Goal: Task Accomplishment & Management: Use online tool/utility

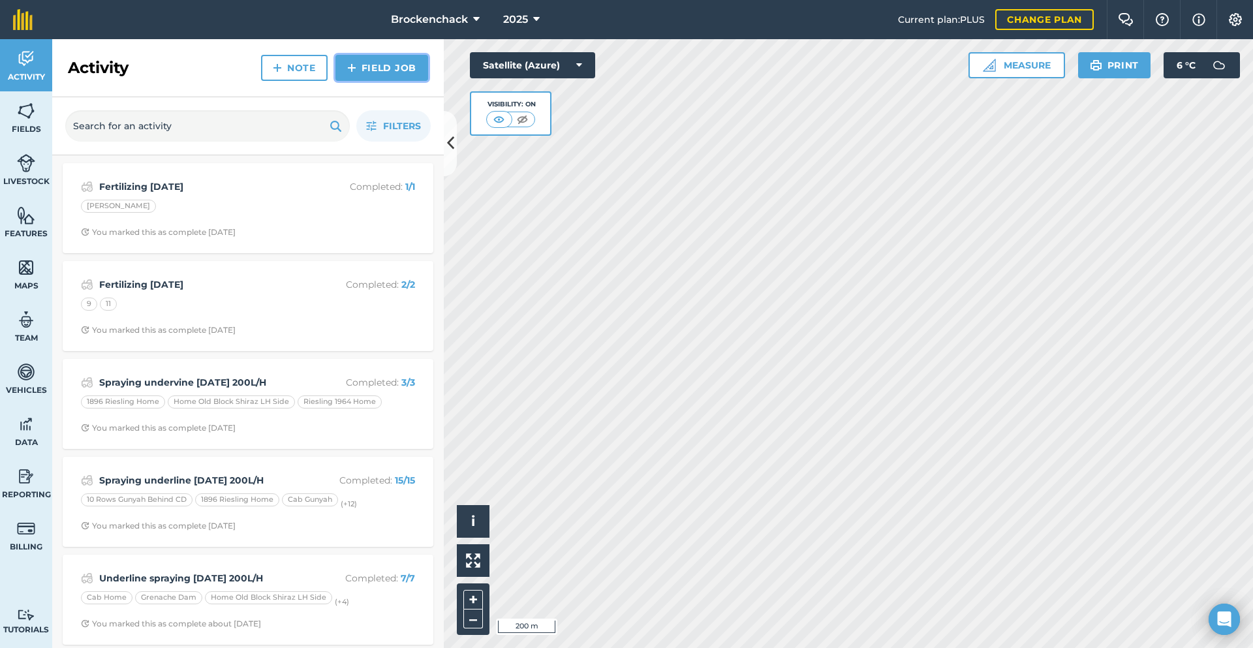
click at [348, 56] on link "Field Job" at bounding box center [381, 68] width 93 height 26
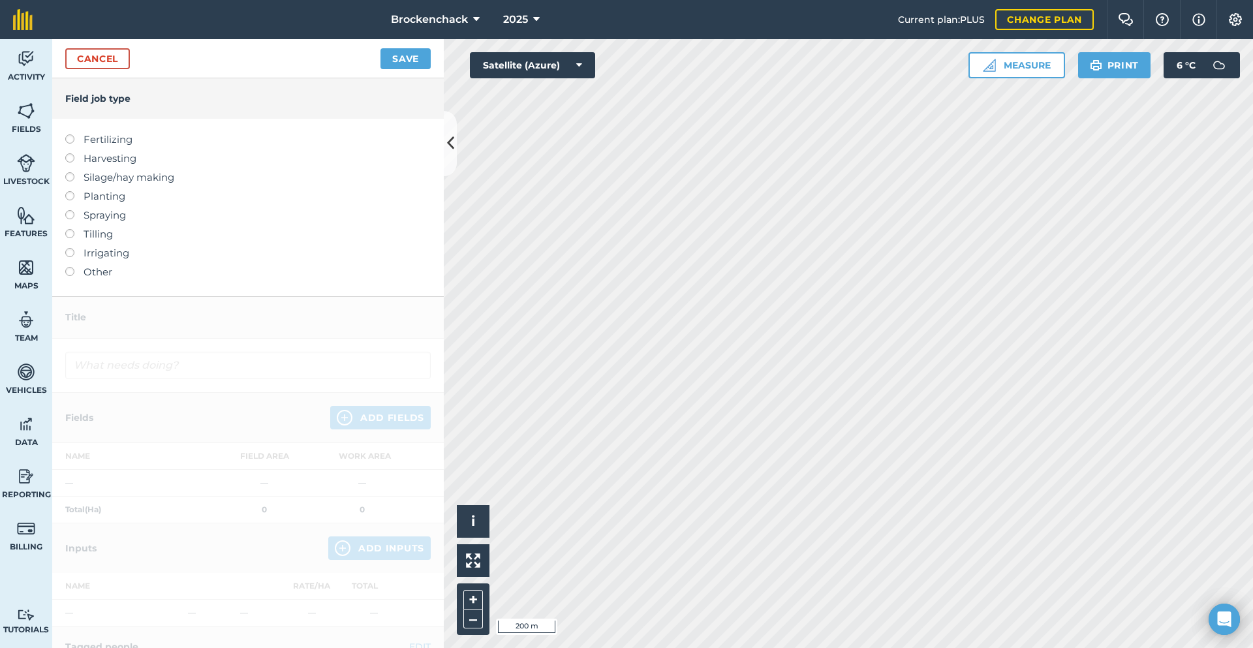
click at [106, 140] on label "Fertilizing" at bounding box center [248, 140] width 366 height 16
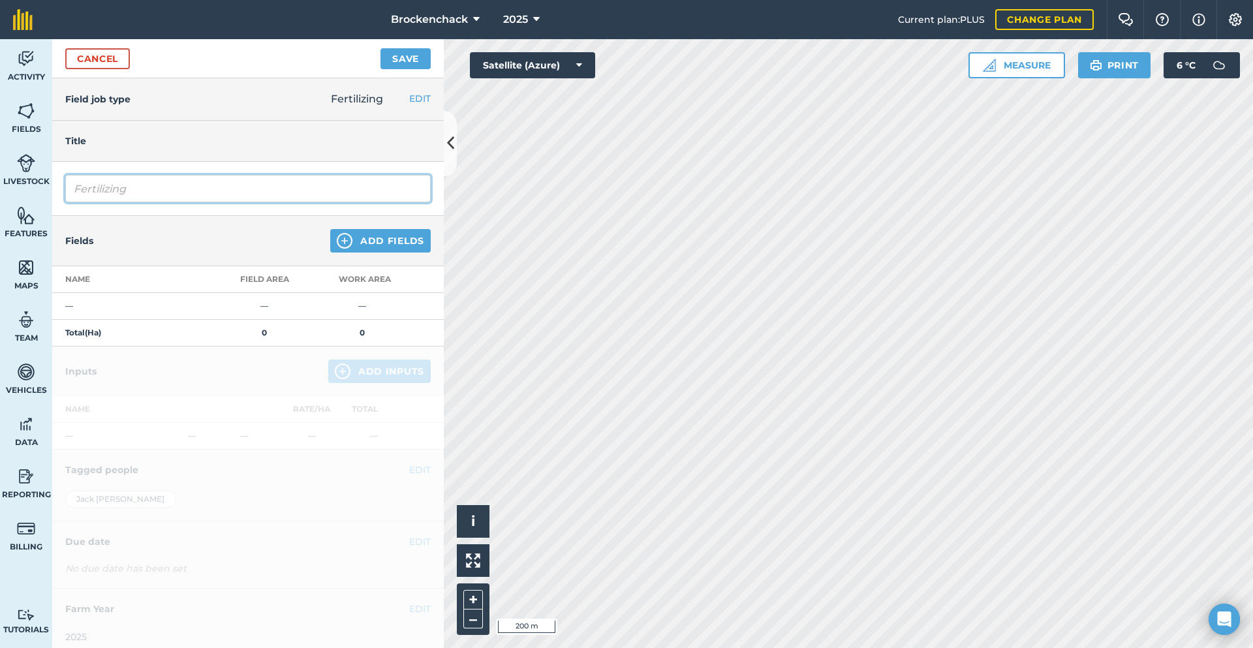
click at [213, 185] on input "Fertilizing" at bounding box center [248, 188] width 366 height 27
type input "Fertilizing [DATE]"
click at [318, 443] on div at bounding box center [248, 502] width 392 height 311
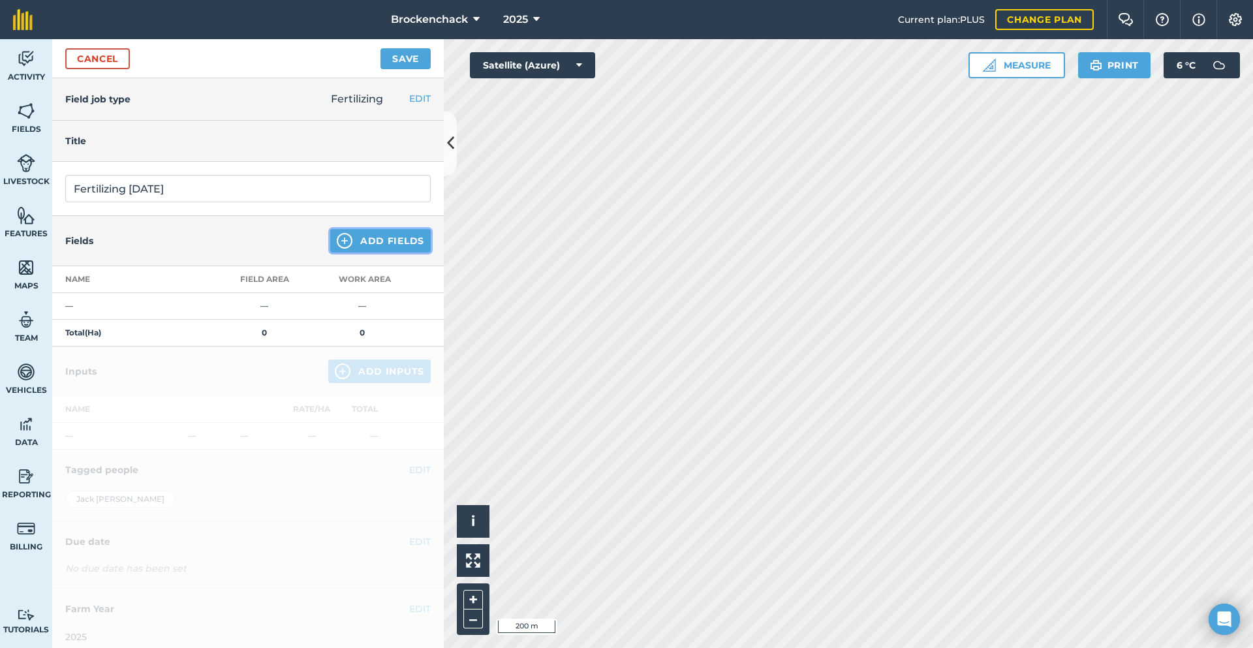
click at [373, 235] on button "Add Fields" at bounding box center [380, 240] width 101 height 23
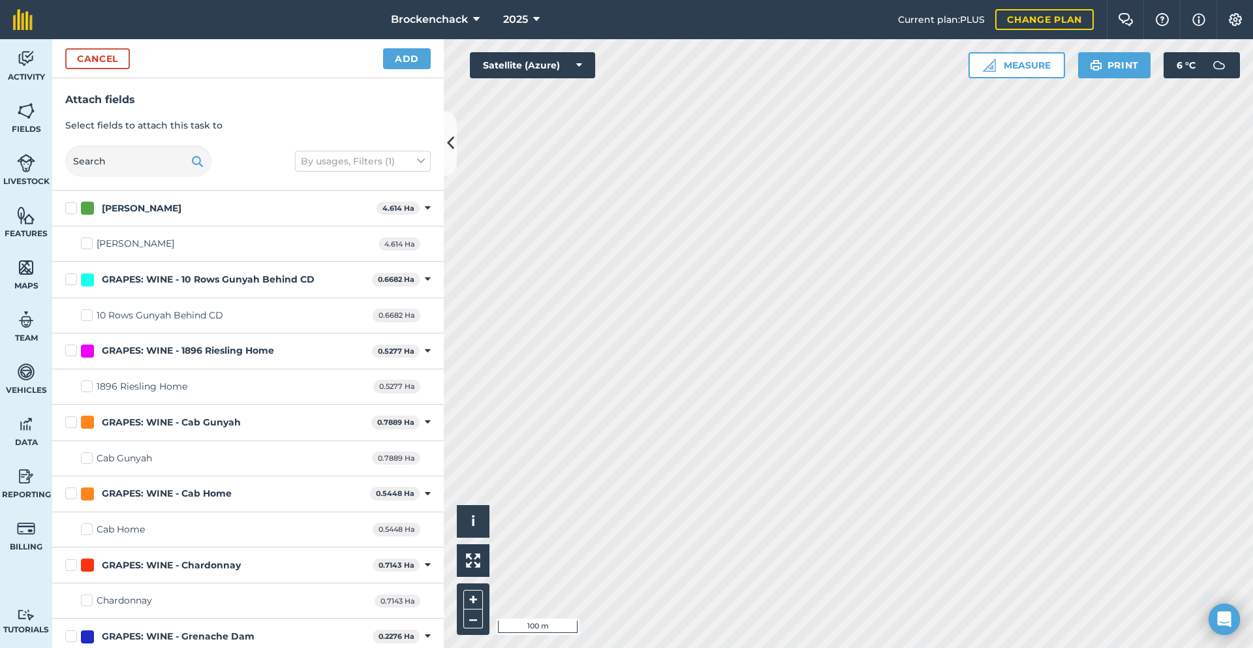
checkbox input "true"
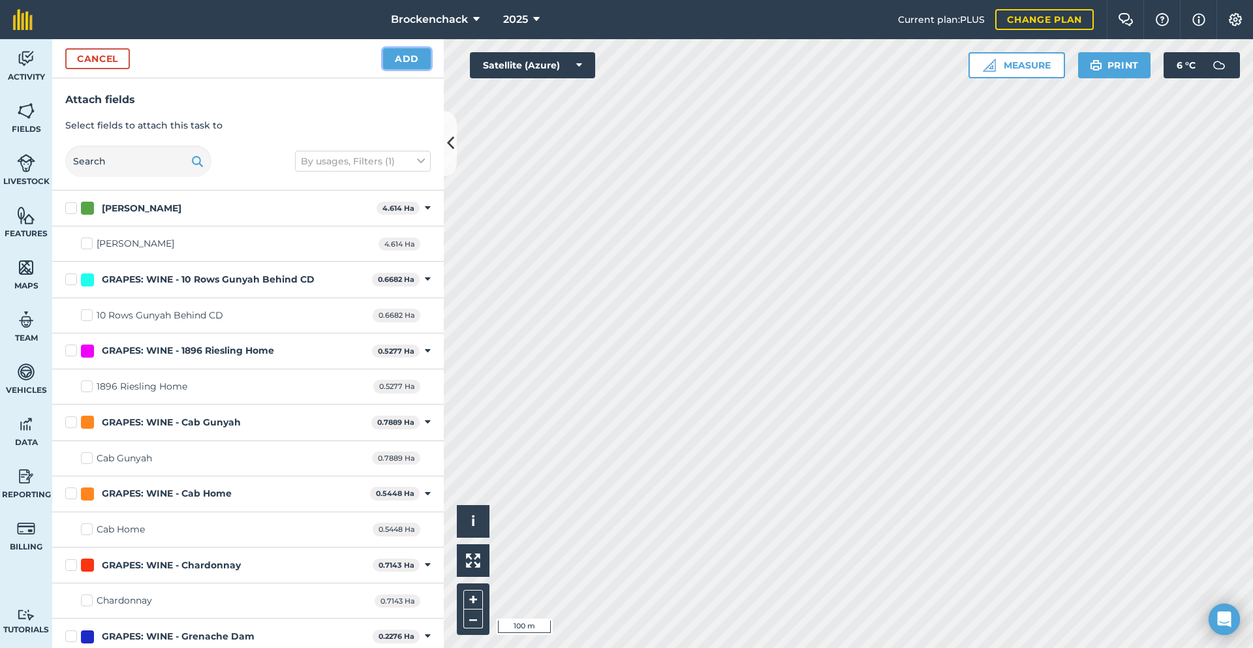
click at [400, 50] on button "Add" at bounding box center [407, 58] width 48 height 21
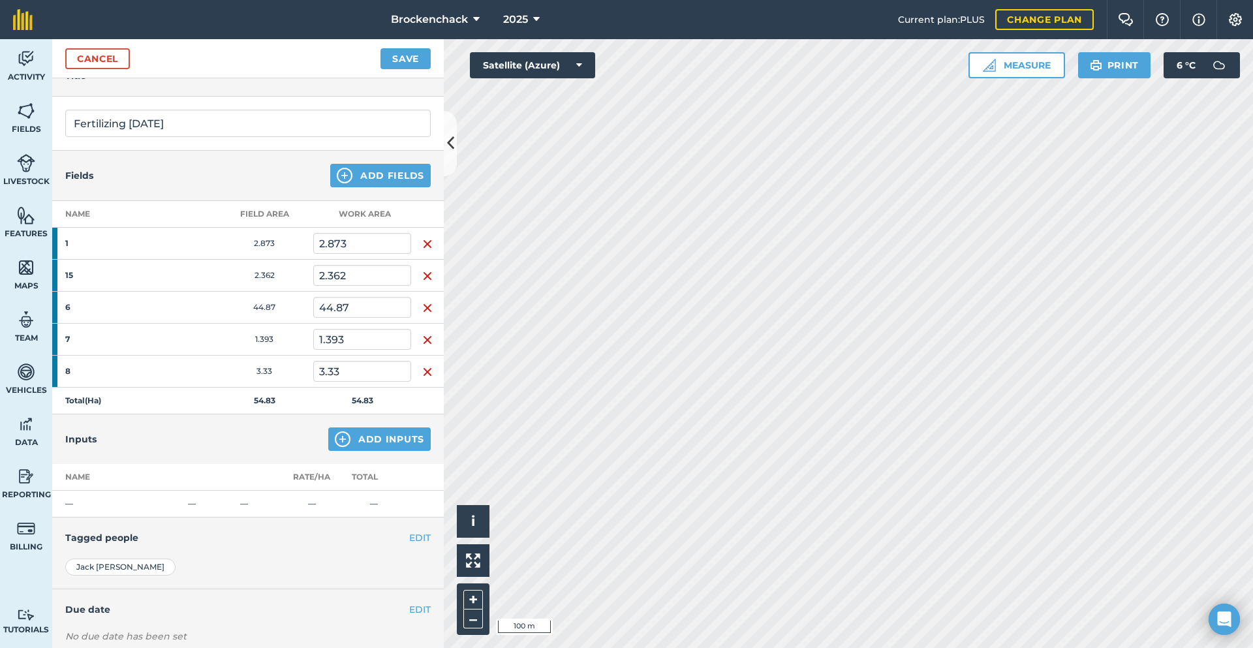
scroll to position [143, 0]
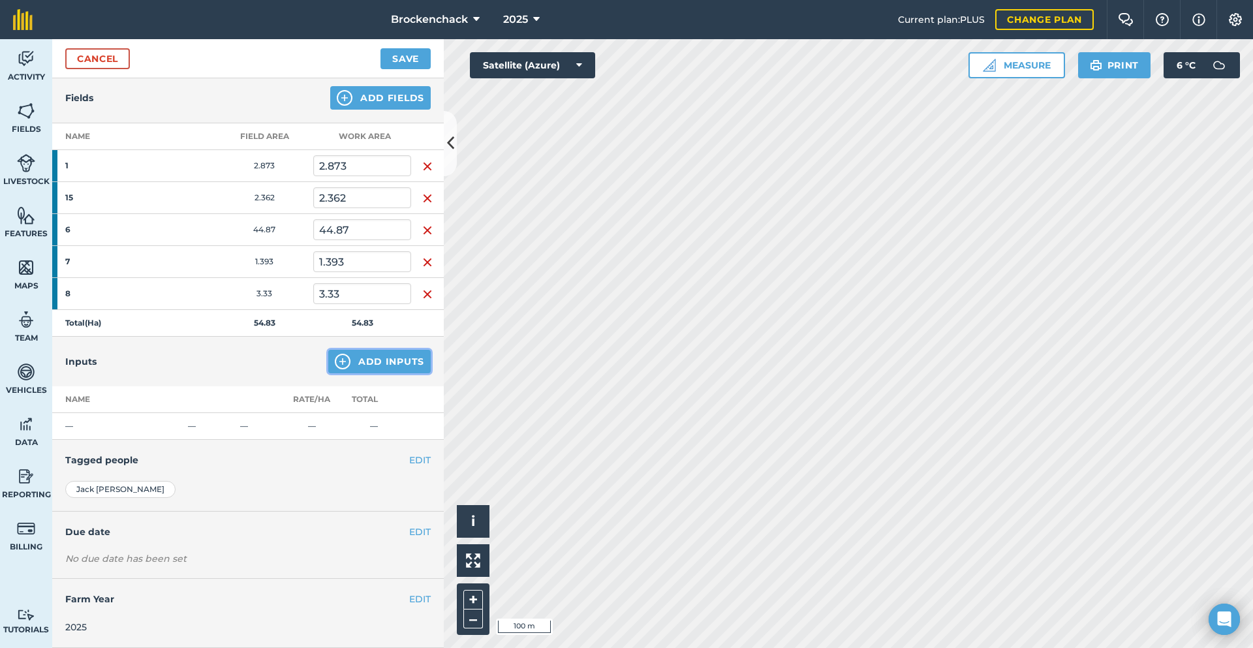
click at [364, 366] on button "Add Inputs" at bounding box center [379, 361] width 102 height 23
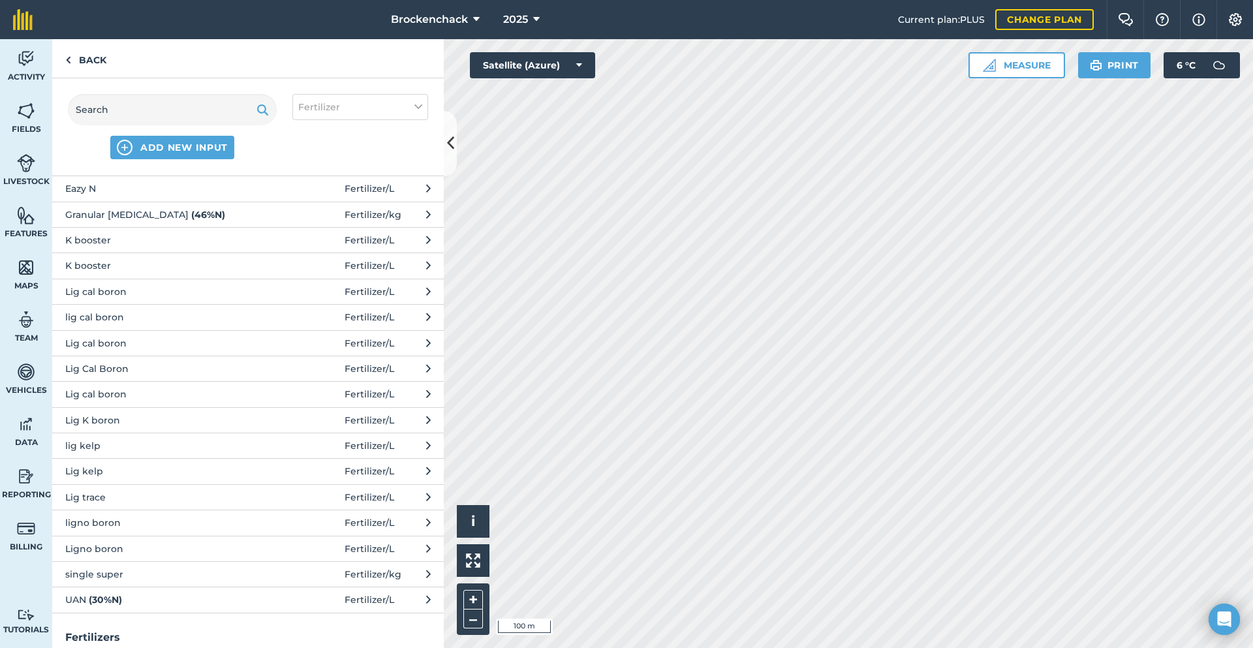
scroll to position [326, 0]
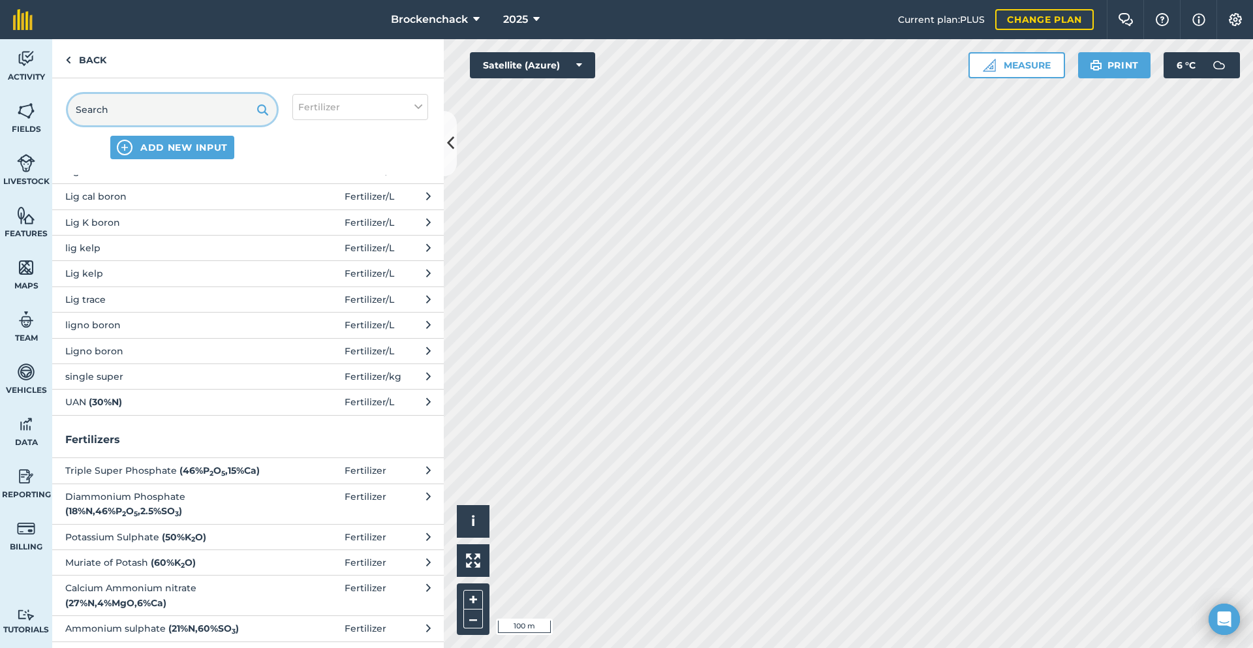
click at [97, 106] on input "text" at bounding box center [172, 109] width 209 height 31
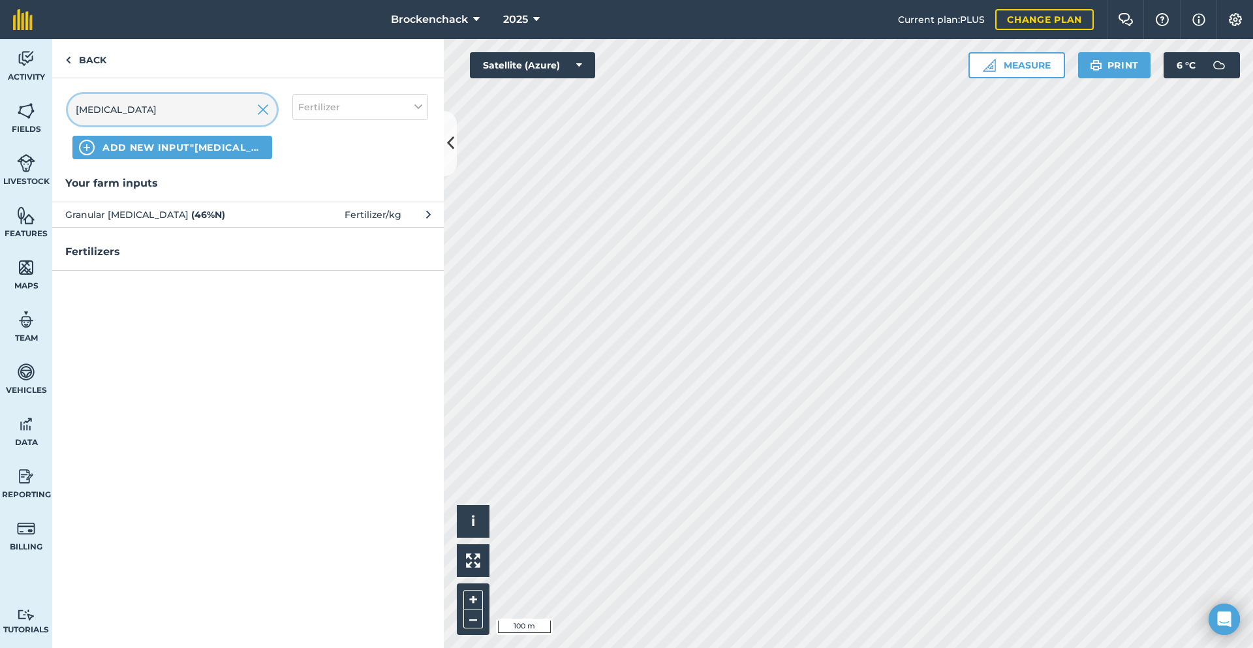
type input "[MEDICAL_DATA]"
click at [184, 218] on span "Granular [MEDICAL_DATA] ( 46 % N )" at bounding box center [171, 215] width 213 height 14
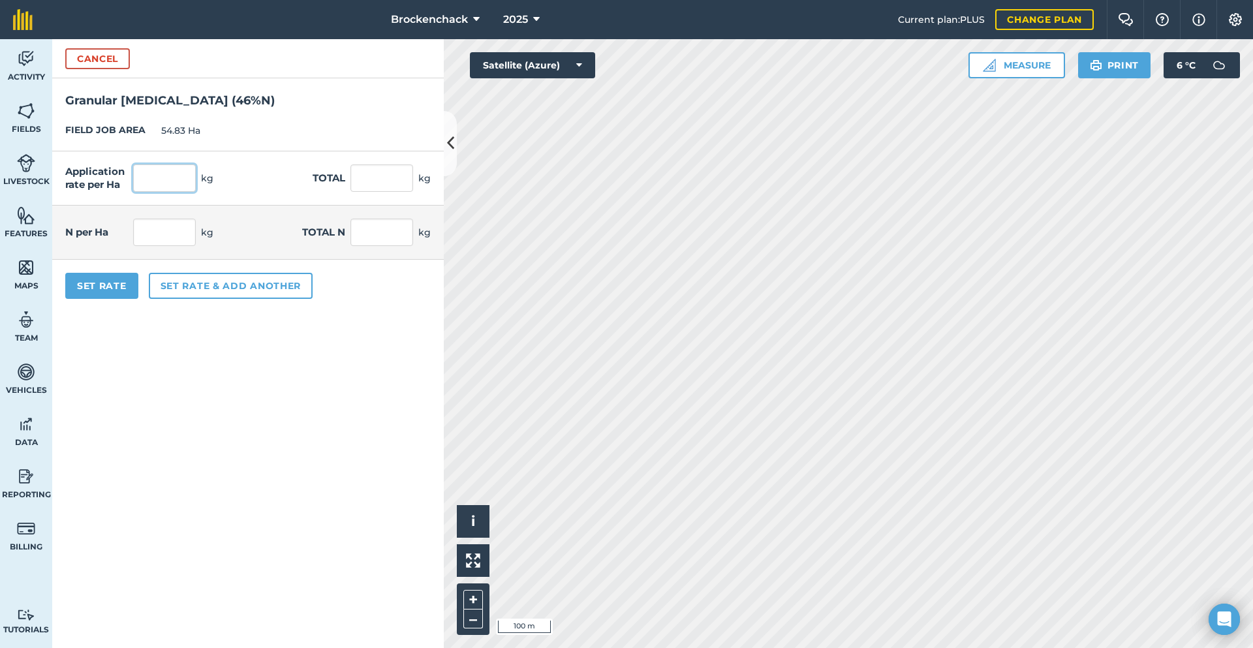
click at [172, 185] on input "text" at bounding box center [164, 177] width 63 height 27
type input "0"
click button "Cancel" at bounding box center [97, 58] width 65 height 21
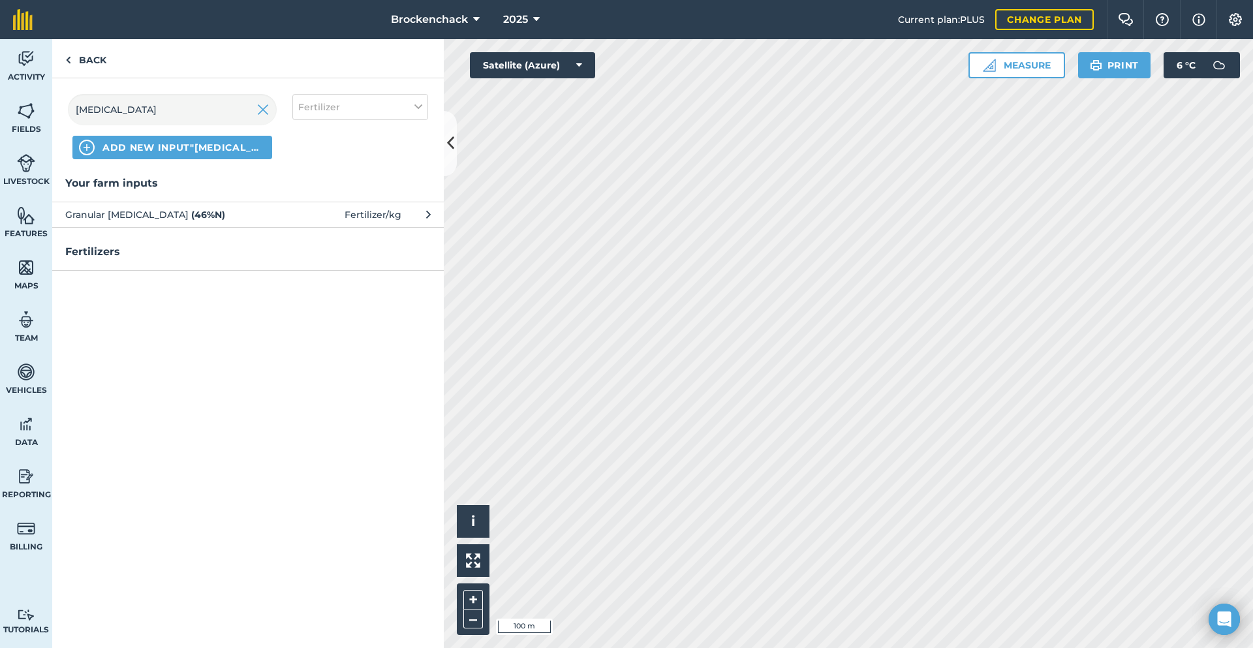
click at [121, 217] on span "Granular [MEDICAL_DATA] ( 46 % N )" at bounding box center [171, 215] width 213 height 14
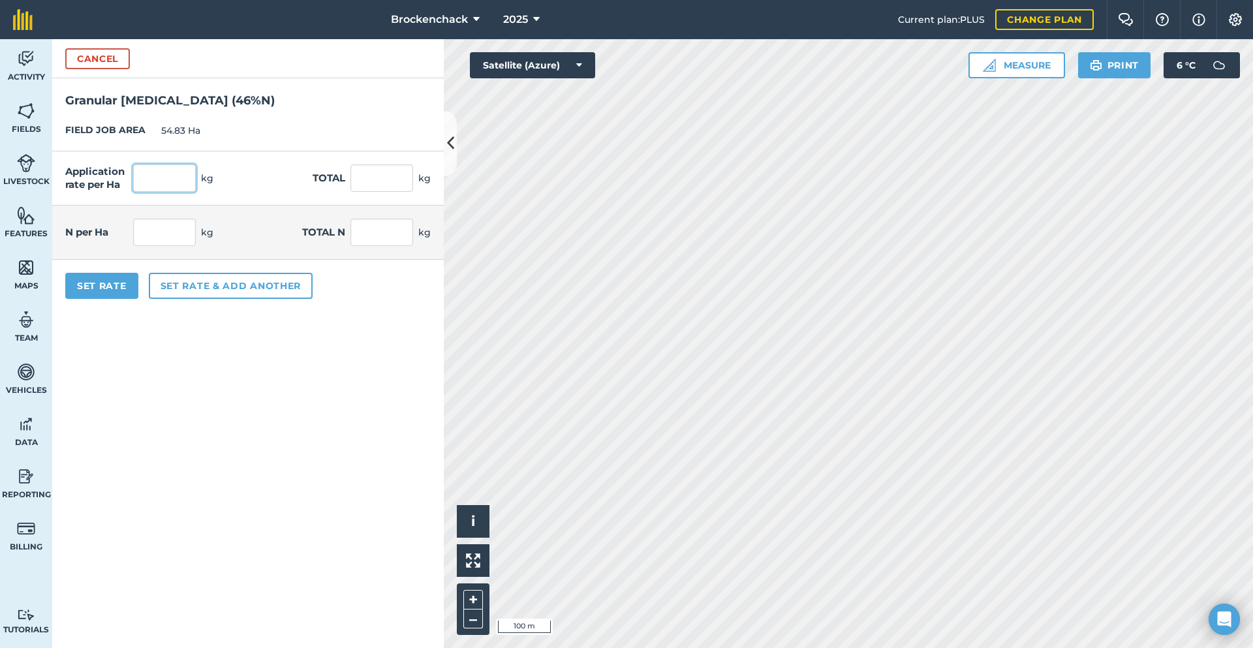
click at [176, 187] on input "text" at bounding box center [164, 177] width 63 height 27
type input "0"
type input "25"
type input "1,370.75"
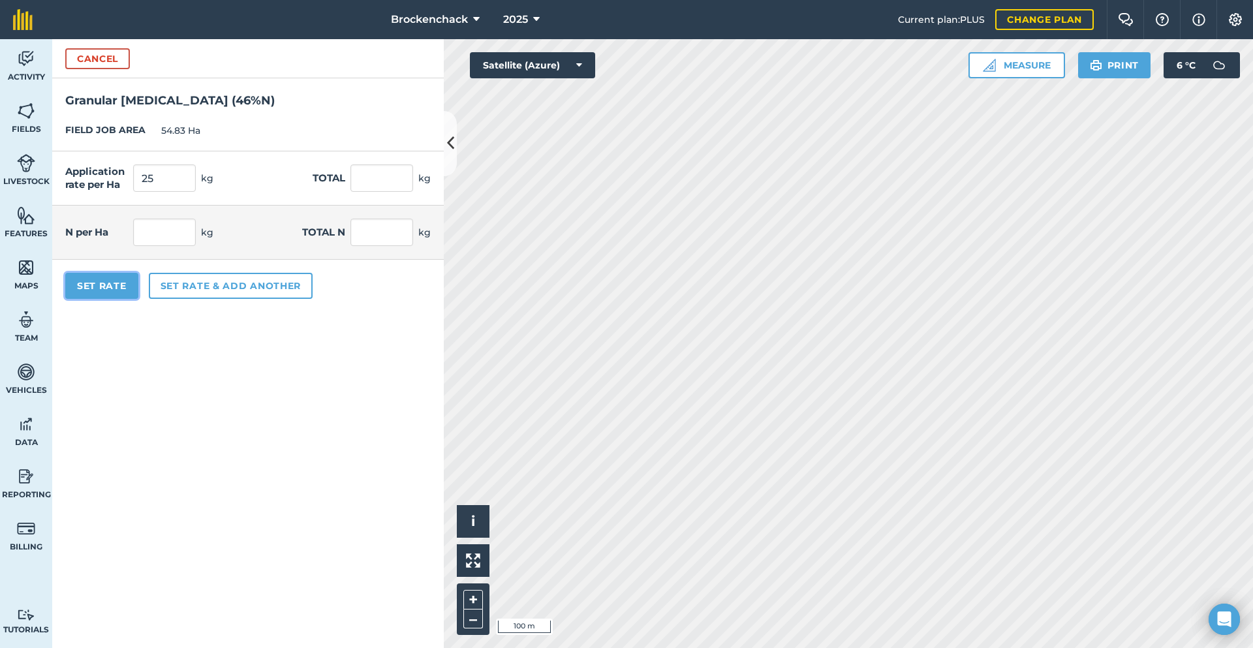
type input "11.5"
type input "630.545"
click at [95, 286] on button "Set Rate" at bounding box center [101, 286] width 73 height 26
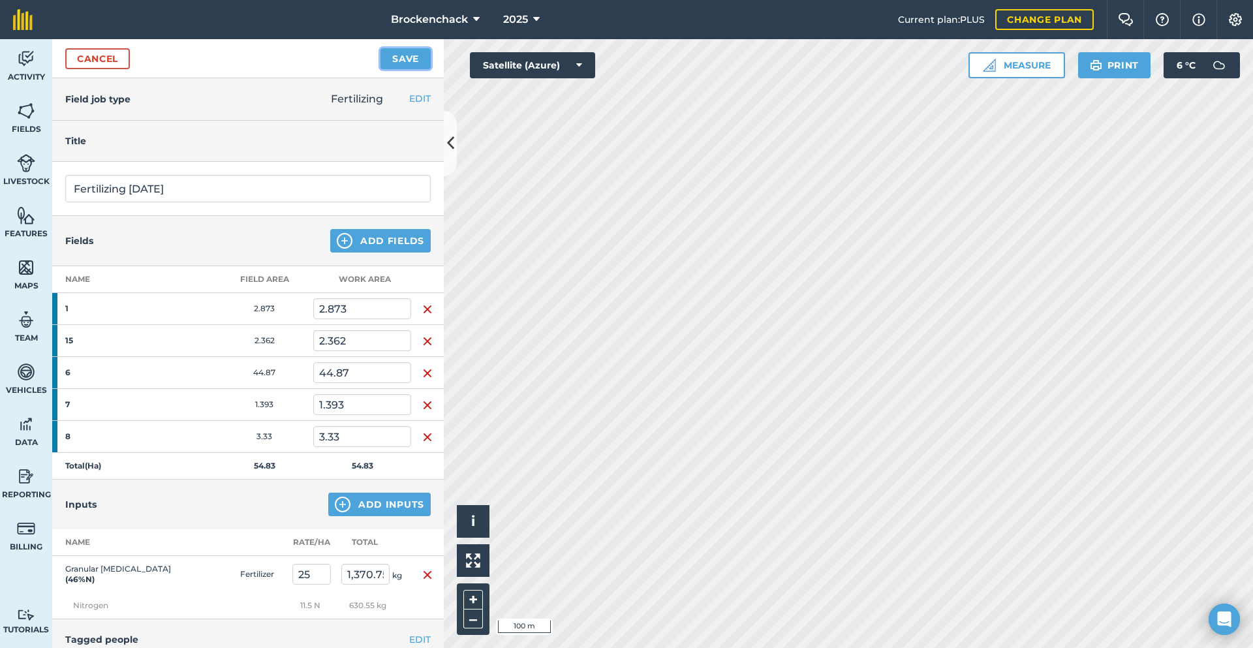
click at [413, 62] on button "Save" at bounding box center [406, 58] width 50 height 21
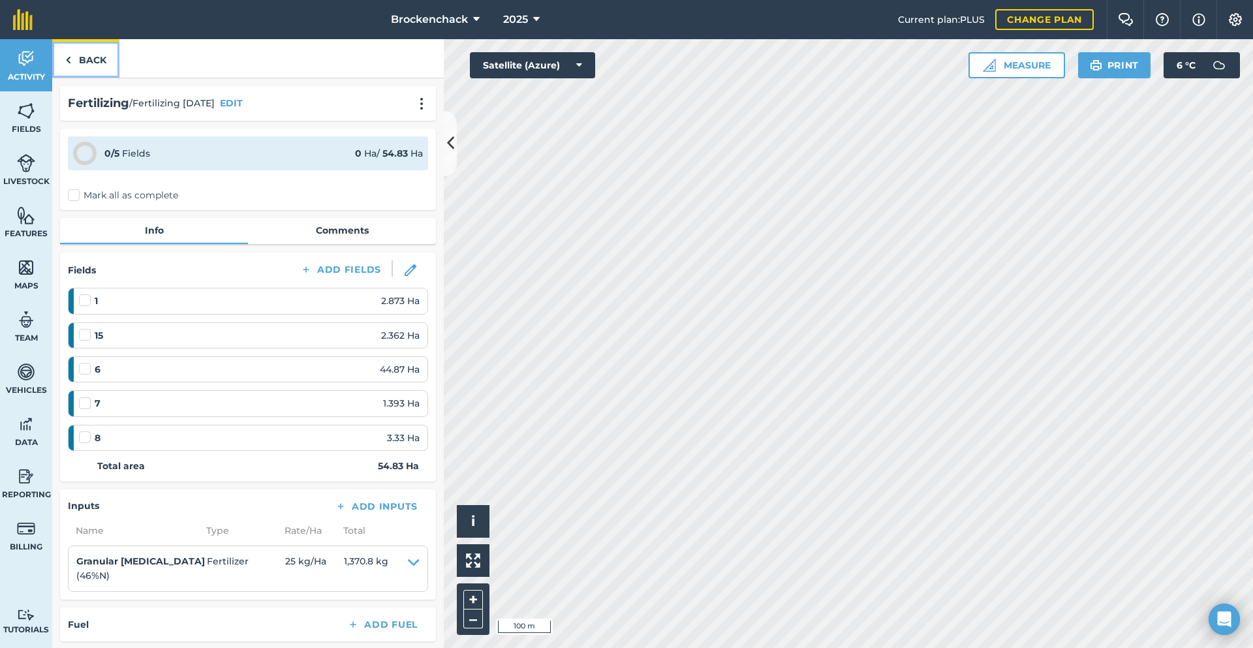
click at [72, 60] on link "Back" at bounding box center [85, 58] width 67 height 39
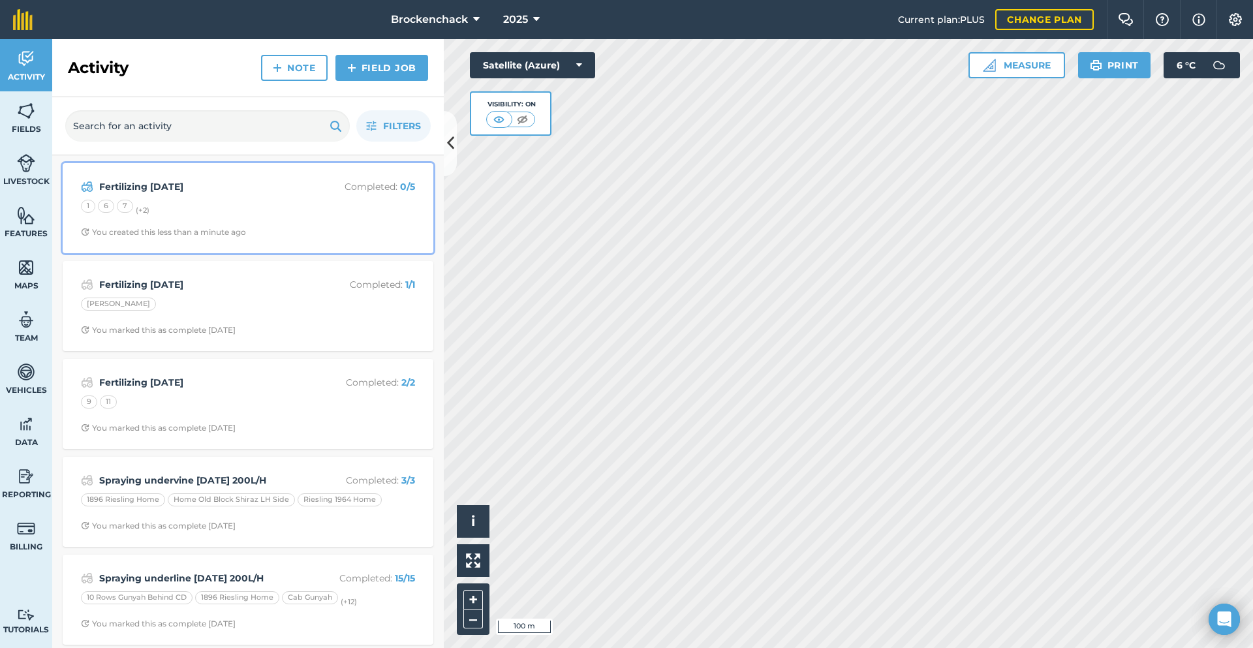
click at [356, 216] on div "1 6 7 (+ 2 )" at bounding box center [248, 208] width 334 height 17
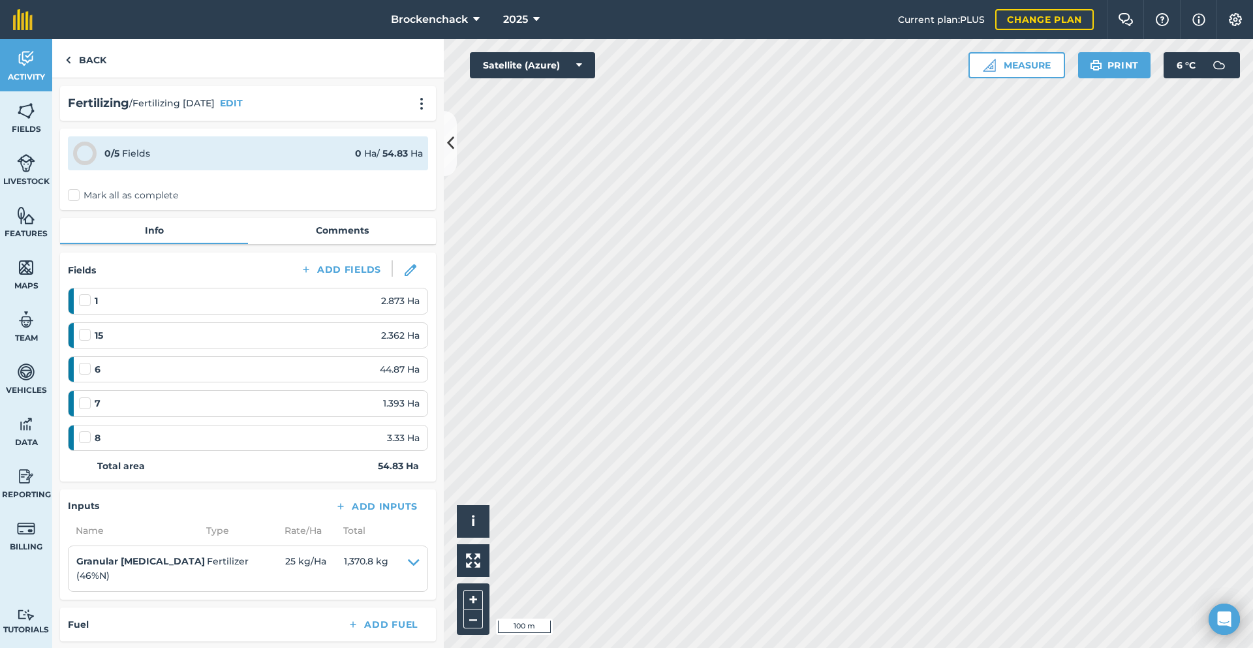
click at [119, 196] on label "Mark all as complete" at bounding box center [123, 196] width 110 height 14
click at [76, 196] on input "Mark all as complete" at bounding box center [72, 193] width 8 height 8
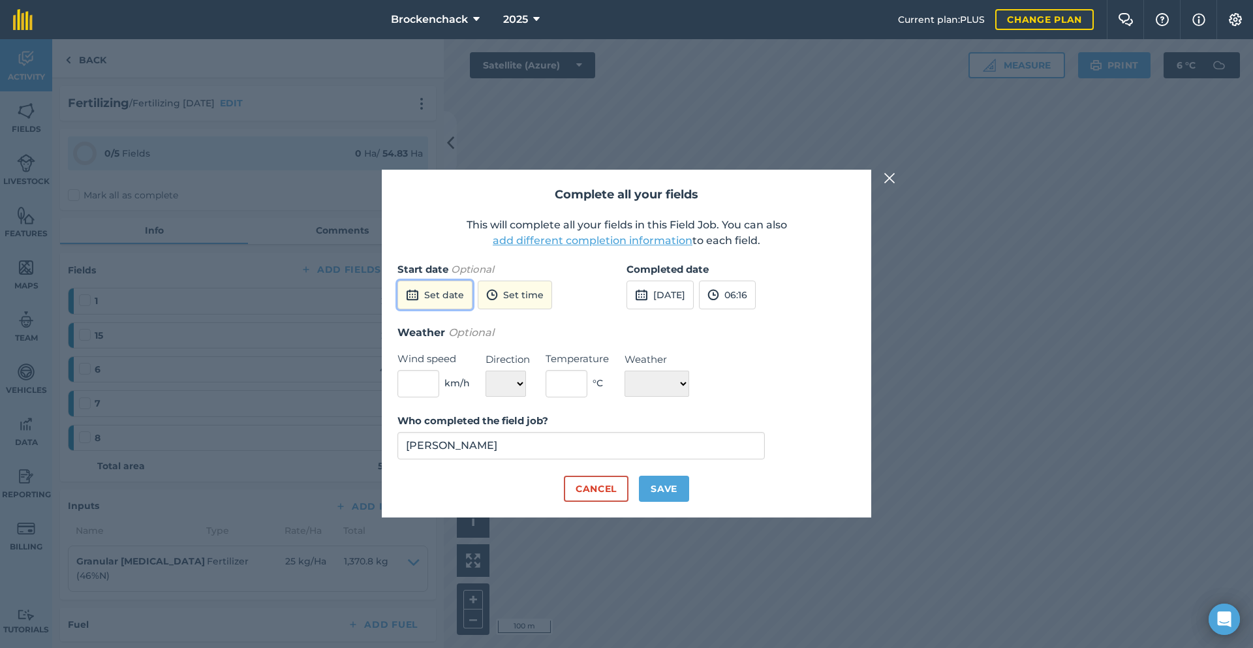
click at [458, 299] on button "Set date" at bounding box center [434, 295] width 75 height 29
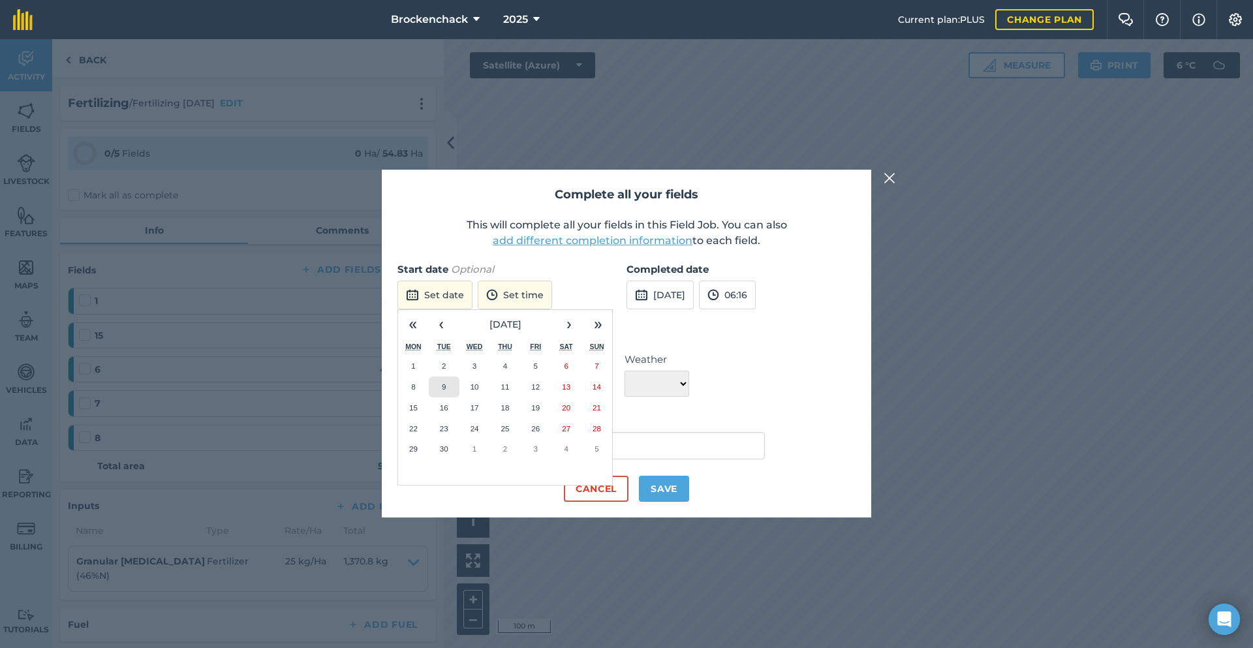
click at [452, 387] on button "9" at bounding box center [444, 387] width 31 height 21
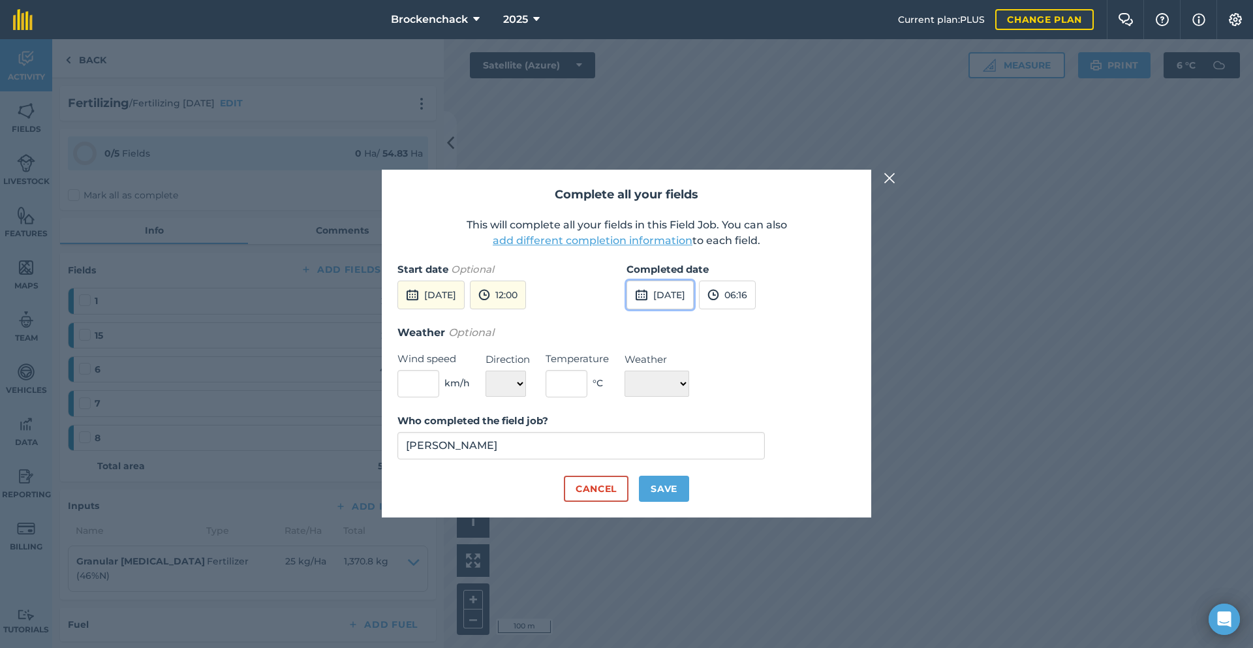
click at [692, 293] on button "[DATE]" at bounding box center [660, 295] width 67 height 29
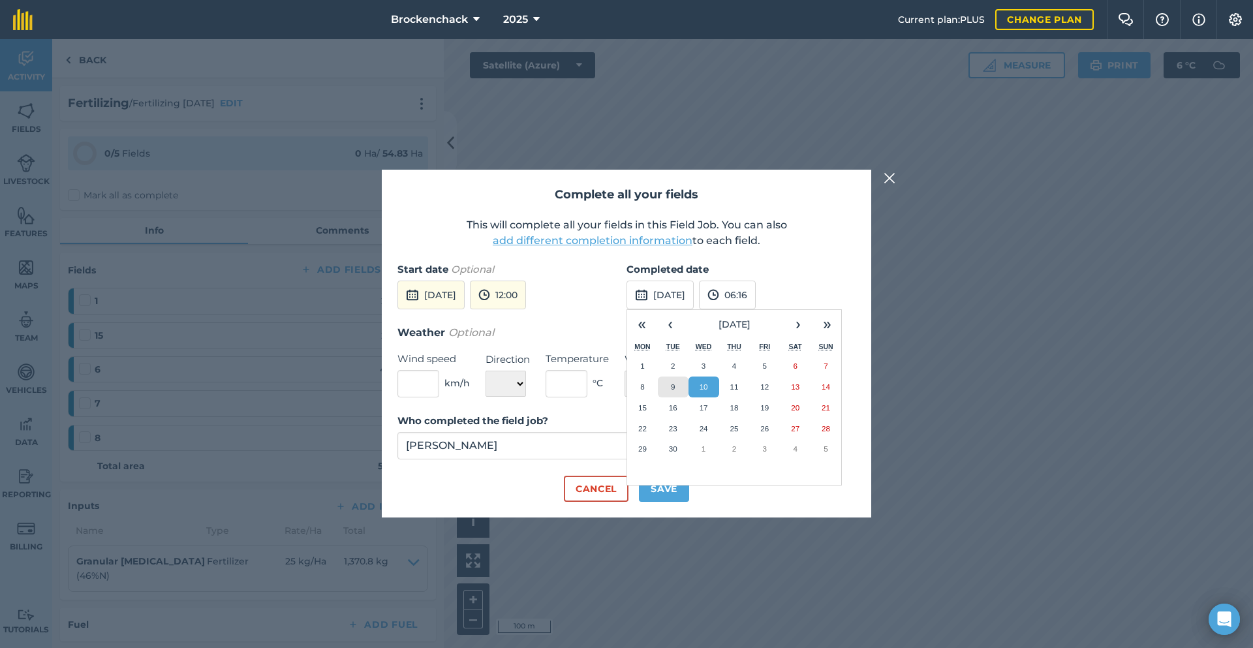
click at [670, 386] on button "9" at bounding box center [673, 387] width 31 height 21
click at [664, 488] on button "Save" at bounding box center [664, 489] width 50 height 26
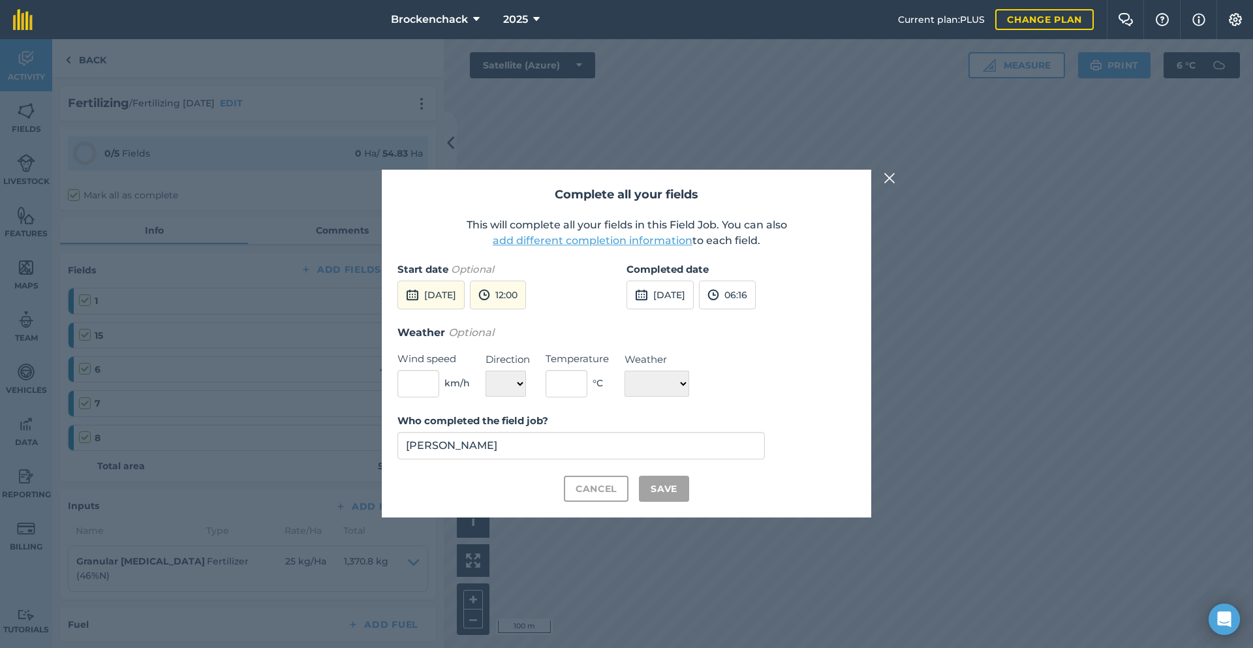
checkbox input "true"
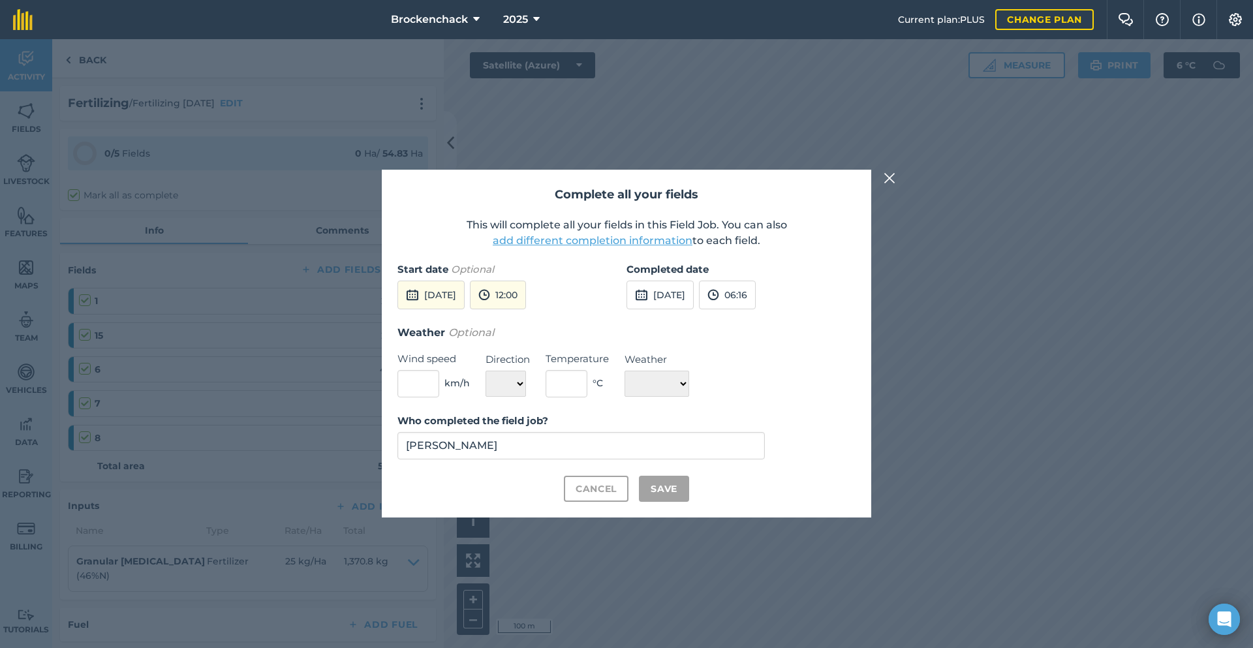
checkbox input "true"
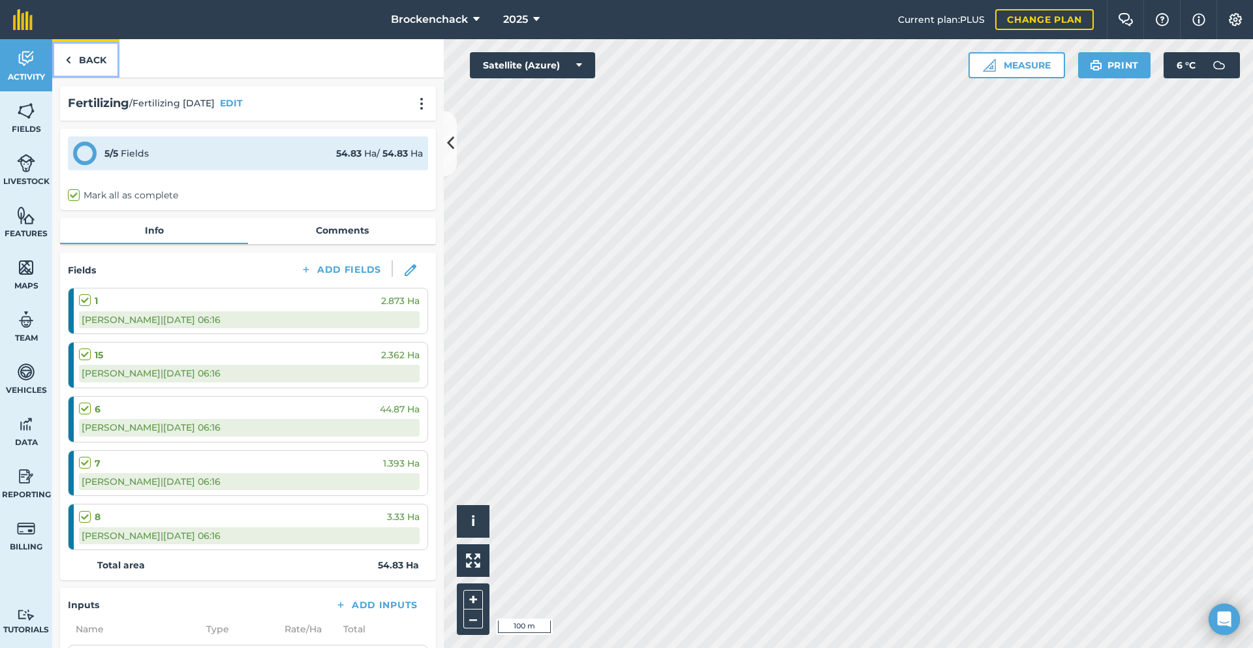
click at [114, 65] on link "Back" at bounding box center [85, 58] width 67 height 39
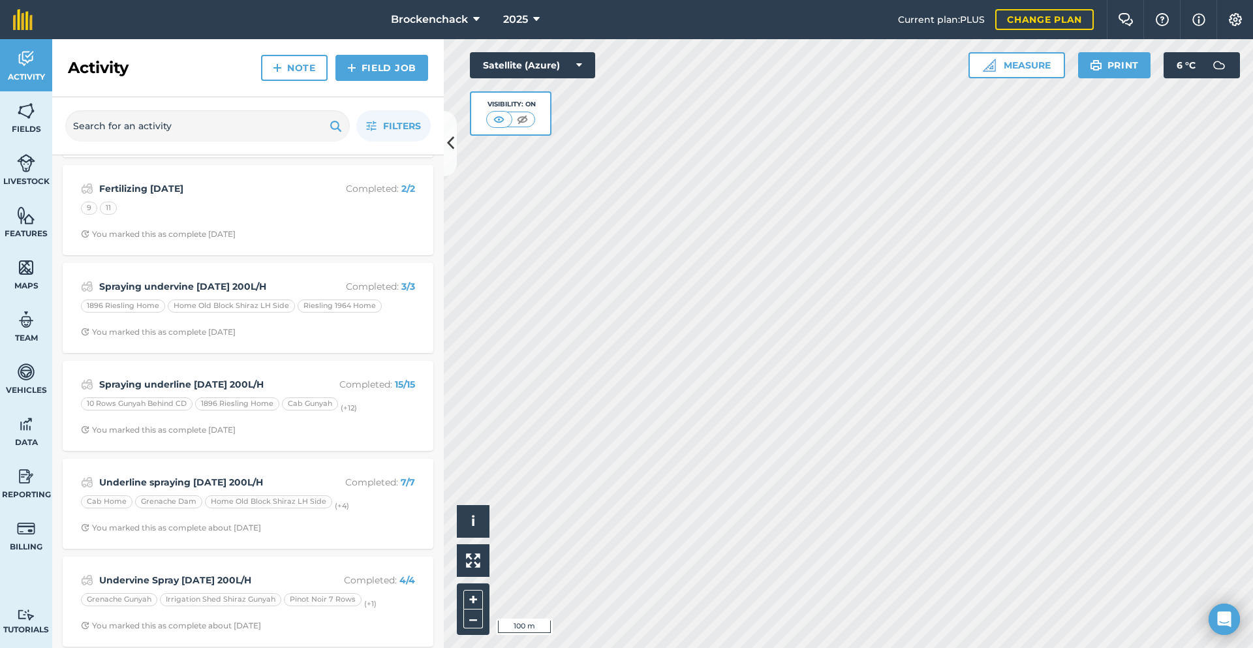
scroll to position [131, 0]
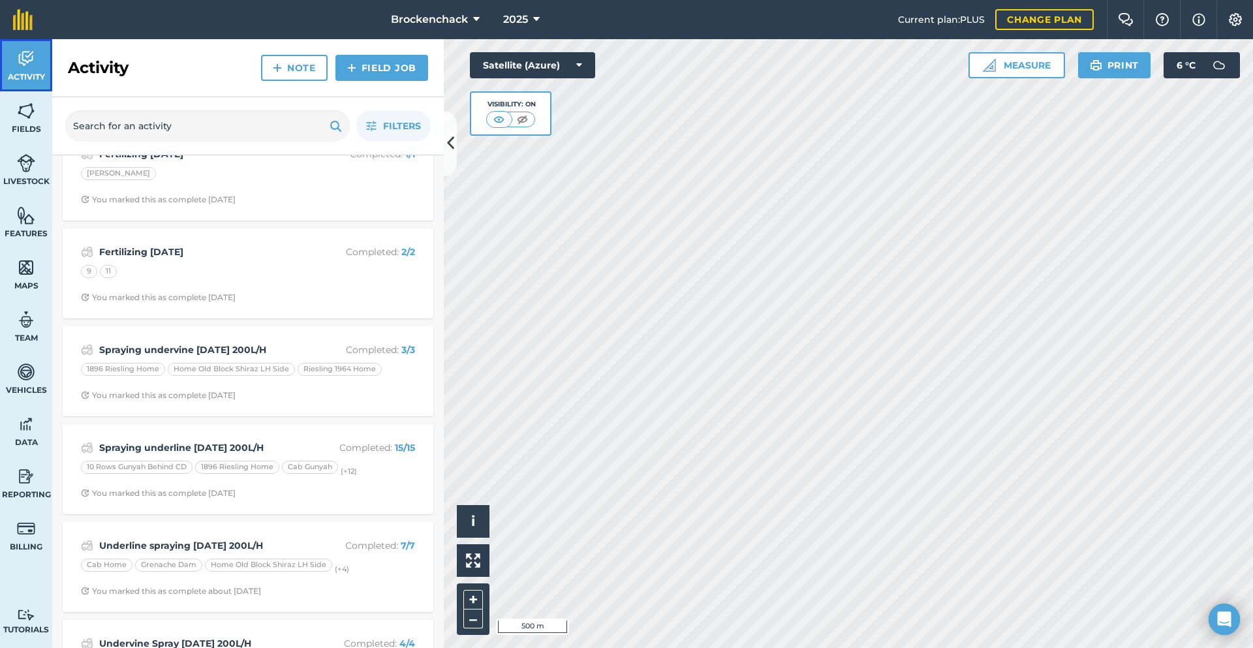
click at [23, 78] on span "Activity" at bounding box center [26, 77] width 52 height 10
click at [22, 131] on span "Fields" at bounding box center [26, 129] width 52 height 10
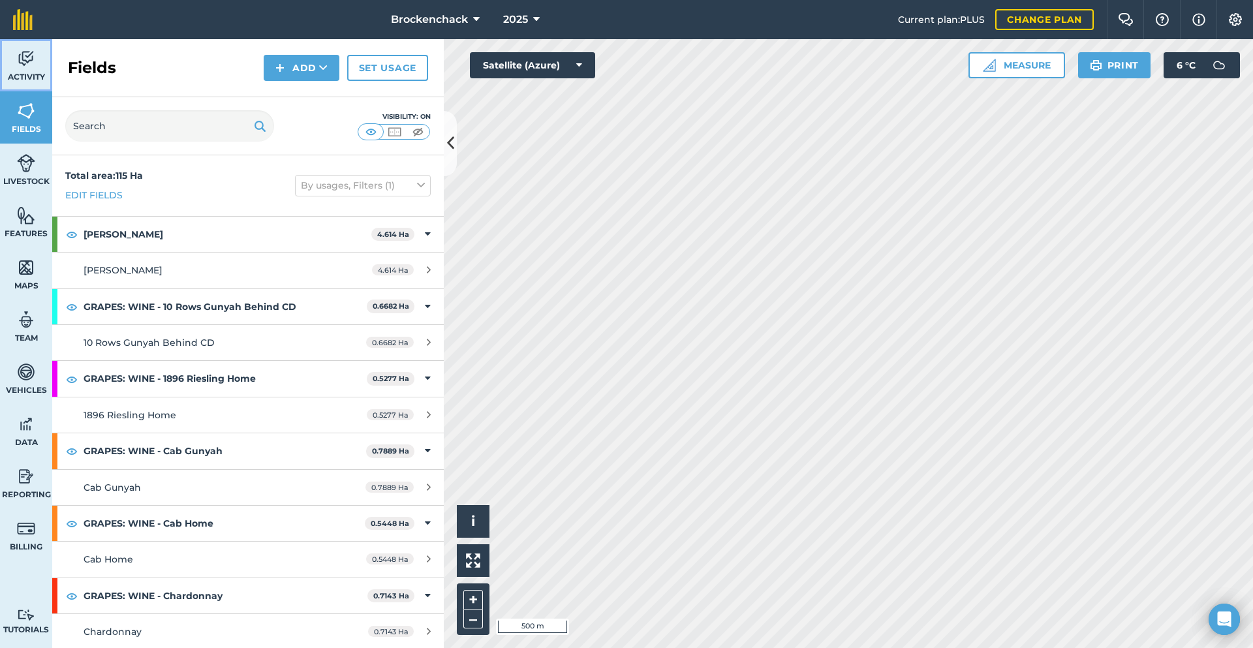
click at [27, 81] on span "Activity" at bounding box center [26, 77] width 52 height 10
